Goal: Task Accomplishment & Management: Use online tool/utility

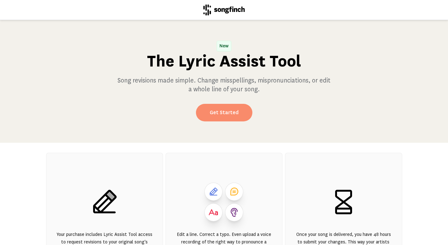
click at [228, 111] on link "Get Started" at bounding box center [224, 113] width 56 height 18
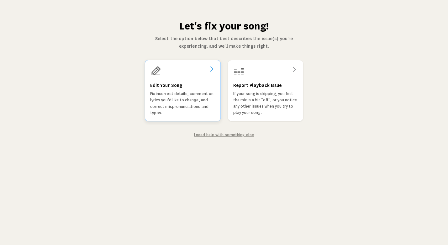
click at [174, 85] on h3 "Edit Your Song" at bounding box center [166, 86] width 32 height 8
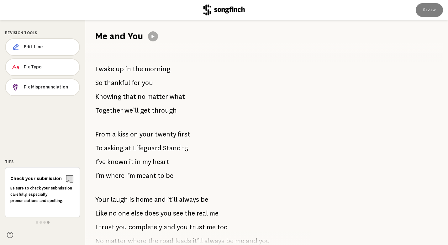
click at [94, 69] on div "I wake up in the morning So thankful for you Knowing that no matter what Togeth…" at bounding box center [194, 144] width 218 height 202
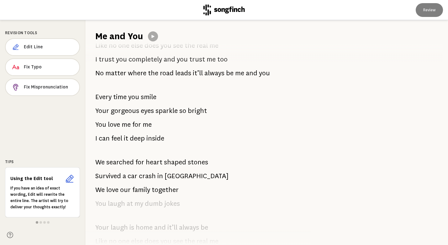
drag, startPoint x: 94, startPoint y: 69, endPoint x: 157, endPoint y: 88, distance: 65.6
click at [157, 88] on div "I wake up in the morning So thankful for you Knowing that no matter what Togeth…" at bounding box center [194, 144] width 218 height 202
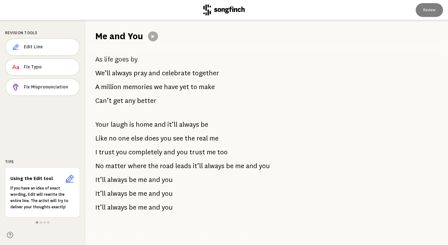
scroll to position [466, 0]
drag, startPoint x: 174, startPoint y: 206, endPoint x: 112, endPoint y: 60, distance: 159.4
click at [112, 60] on div "I wake up in the morning So thankful for you Knowing that no matter what Togeth…" at bounding box center [194, 144] width 218 height 202
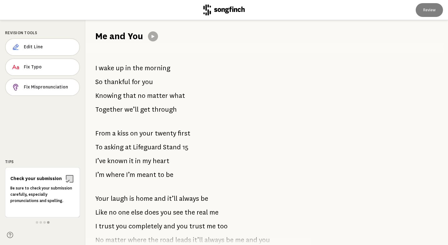
scroll to position [0, 0]
click at [55, 48] on span "Edit Line" at bounding box center [49, 47] width 50 height 6
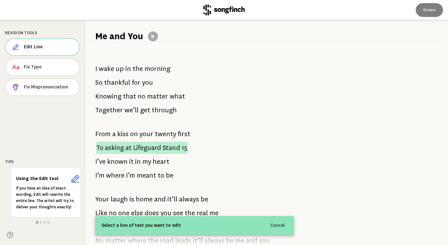
click at [125, 146] on p "To asking at Lifeguard Stand 15" at bounding box center [141, 147] width 91 height 12
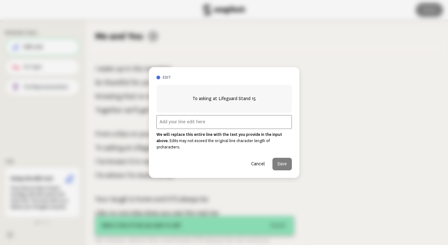
click at [161, 125] on input "text" at bounding box center [223, 122] width 135 height 14
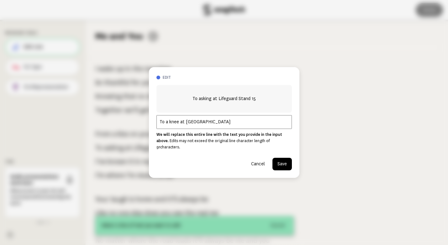
type input "To a knee at [GEOGRAPHIC_DATA]"
drag, startPoint x: 217, startPoint y: 124, endPoint x: 155, endPoint y: 126, distance: 61.8
click at [155, 126] on div "edit To asking at Lifeguard Stand 15 To a knee at [GEOGRAPHIC_DATA] We will rep…" at bounding box center [224, 122] width 150 height 111
click at [261, 159] on button "Cancel" at bounding box center [258, 164] width 24 height 13
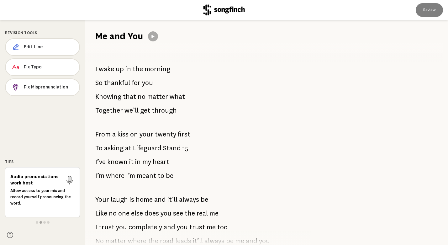
scroll to position [0, 0]
click at [154, 35] on icon at bounding box center [152, 36] width 5 height 5
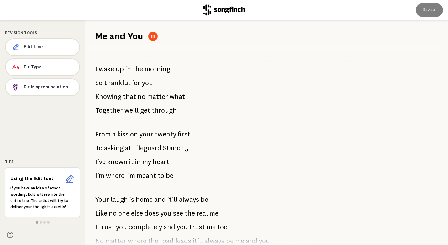
click at [152, 34] on button at bounding box center [152, 36] width 9 height 9
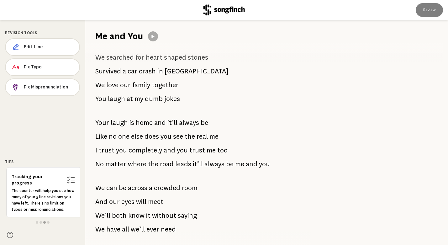
scroll to position [273, 0]
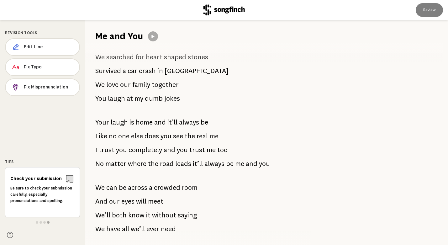
click at [155, 38] on icon at bounding box center [152, 36] width 5 height 5
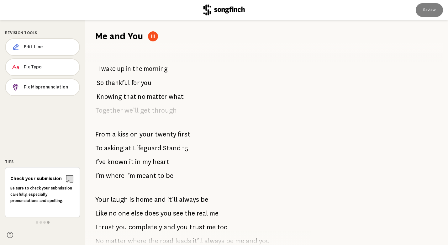
scroll to position [0, 0]
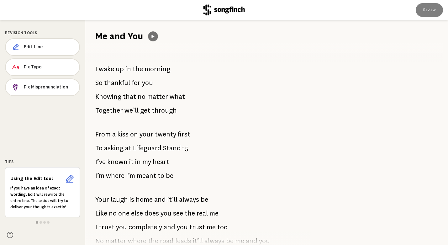
click at [154, 36] on icon at bounding box center [152, 36] width 3 height 3
click at [153, 35] on icon at bounding box center [152, 36] width 5 height 5
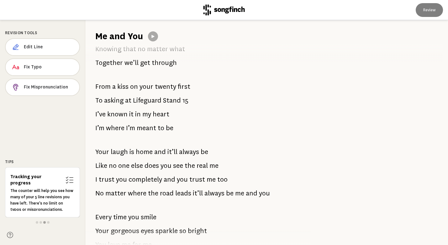
scroll to position [48, 0]
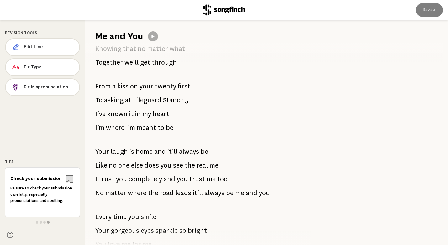
click at [36, 222] on span at bounding box center [37, 222] width 3 height 3
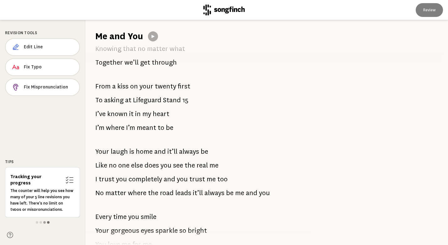
click at [48, 223] on span at bounding box center [48, 222] width 3 height 3
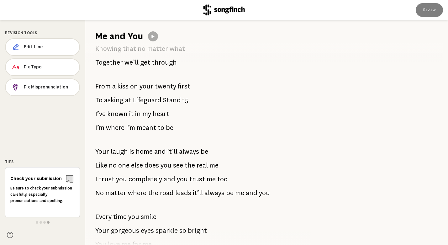
click at [35, 222] on div at bounding box center [42, 222] width 75 height 5
click at [36, 222] on span at bounding box center [37, 222] width 3 height 3
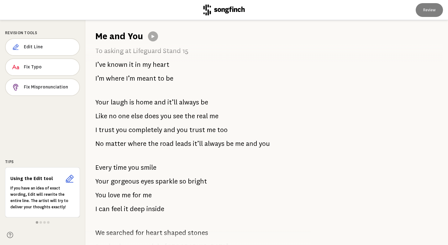
scroll to position [96, 0]
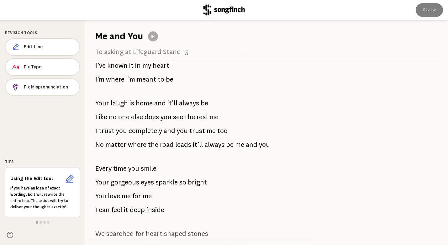
click at [101, 117] on span "Like" at bounding box center [101, 117] width 12 height 13
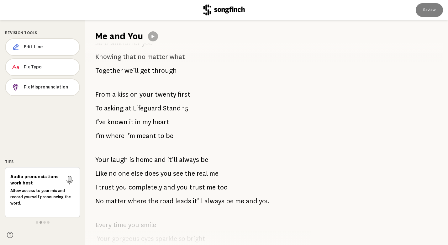
scroll to position [0, 0]
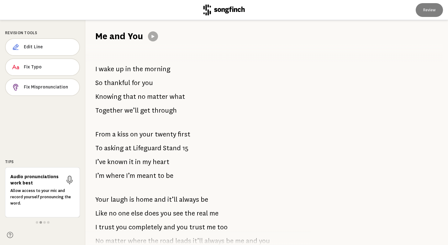
click at [153, 37] on icon at bounding box center [152, 36] width 3 height 3
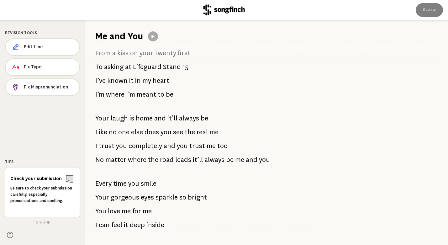
scroll to position [82, 0]
